Goal: Navigation & Orientation: Find specific page/section

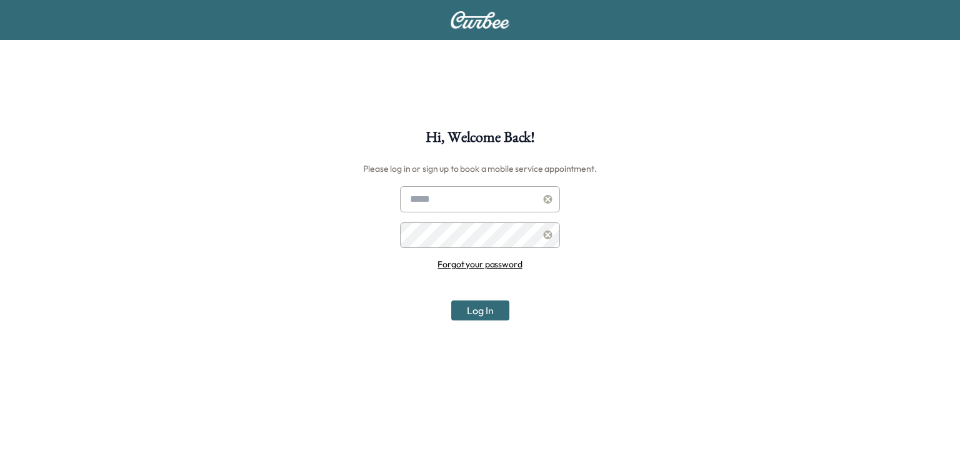
type input "**********"
click at [483, 330] on div "**********" at bounding box center [480, 358] width 960 height 456
click at [485, 311] on button "Log In" at bounding box center [480, 311] width 58 height 20
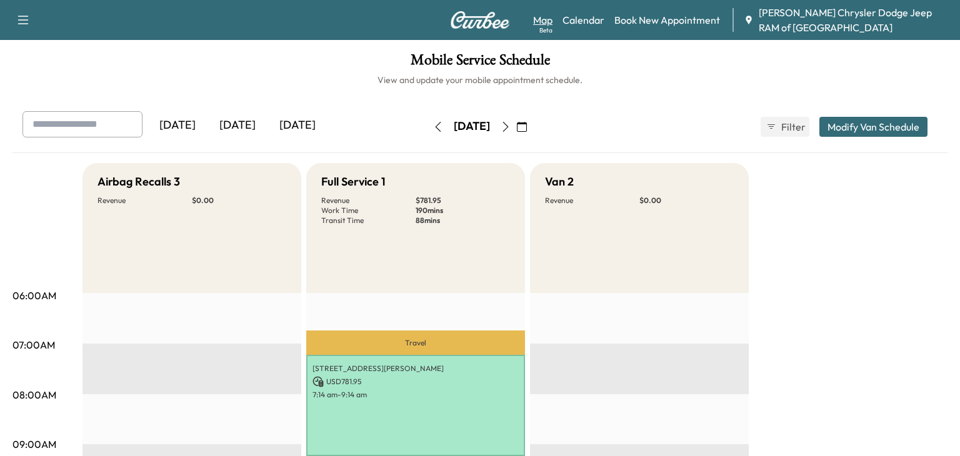
click at [545, 16] on link "Map Beta" at bounding box center [542, 20] width 19 height 15
